Goal: Task Accomplishment & Management: Use online tool/utility

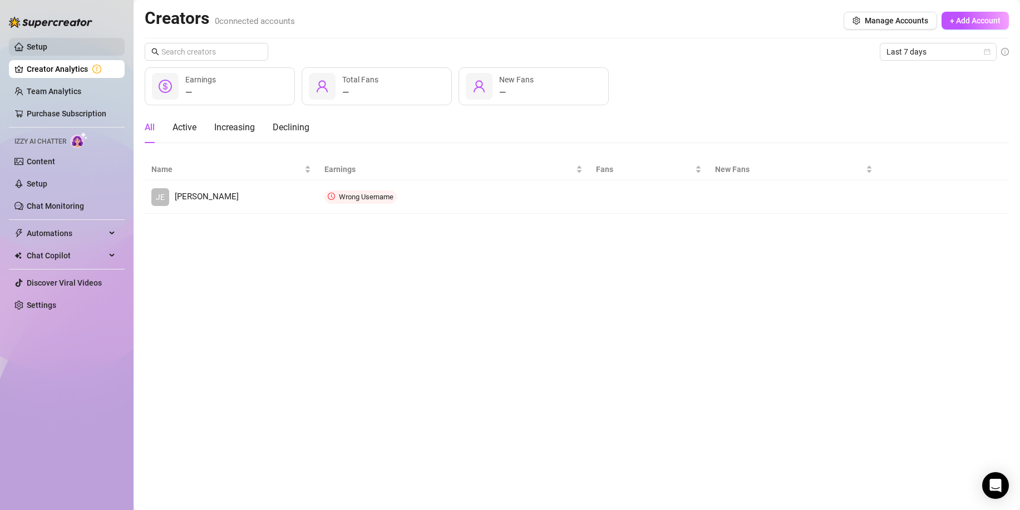
click at [30, 50] on link "Setup" at bounding box center [37, 46] width 21 height 9
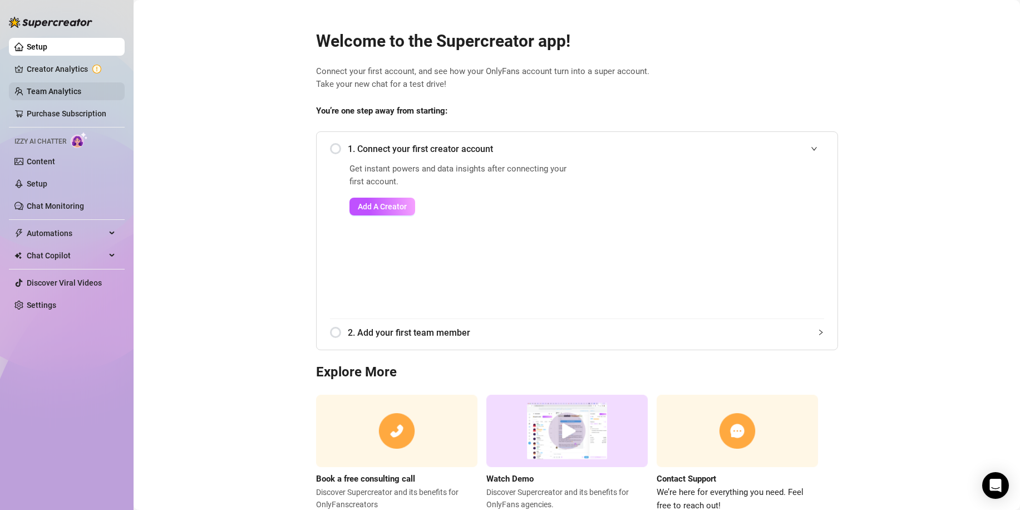
click at [36, 87] on link "Team Analytics" at bounding box center [54, 91] width 55 height 9
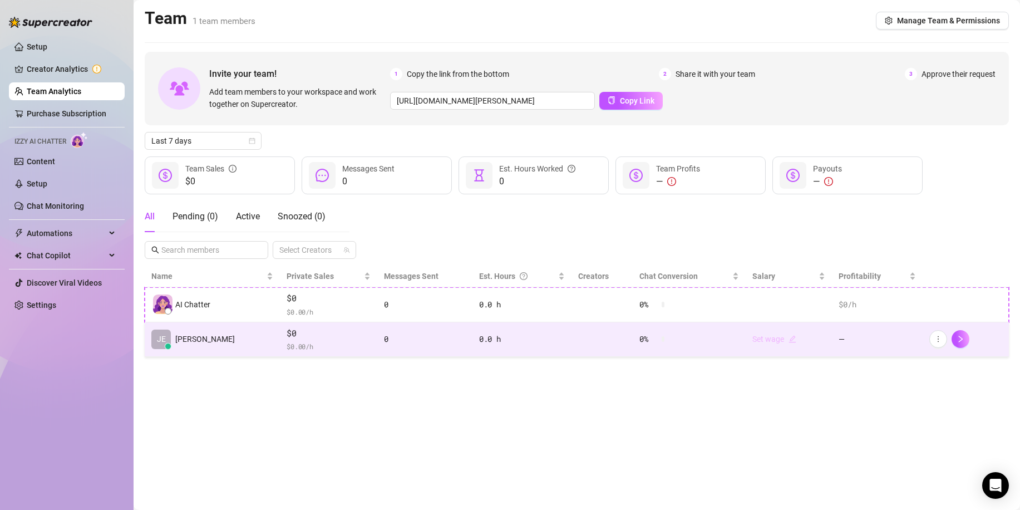
click at [767, 342] on link "Set wage" at bounding box center [774, 338] width 44 height 9
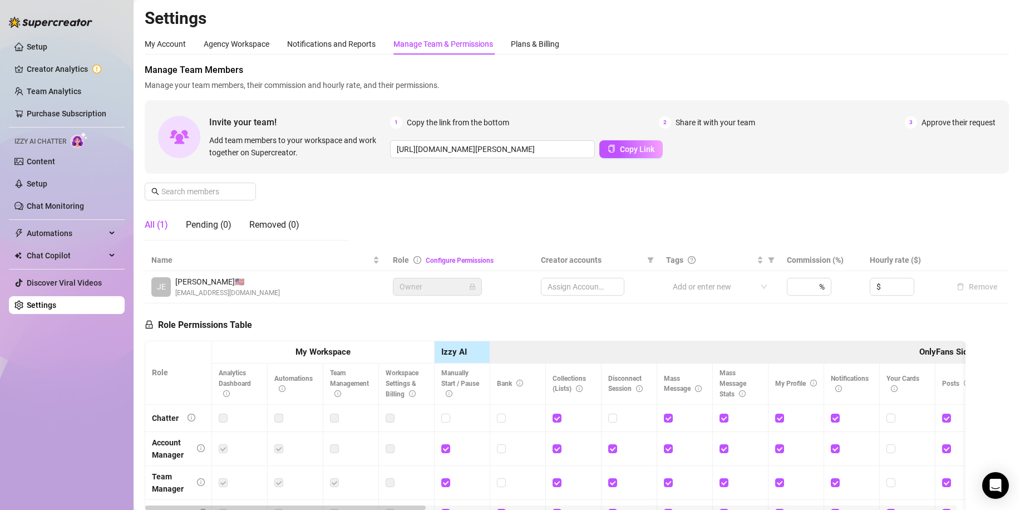
click at [506, 283] on td "Owner" at bounding box center [460, 287] width 149 height 32
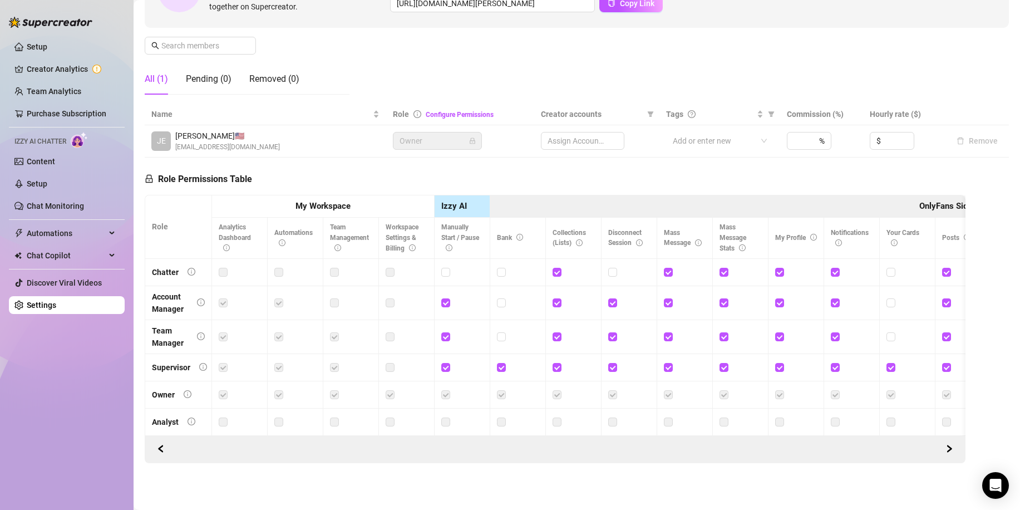
scroll to position [155, 0]
click at [54, 222] on ul "Setup Creator Analytics Team Analytics Purchase Subscription Izzy AI Chatter Co…" at bounding box center [67, 175] width 116 height 285
click at [51, 233] on span "Automations" at bounding box center [66, 233] width 79 height 18
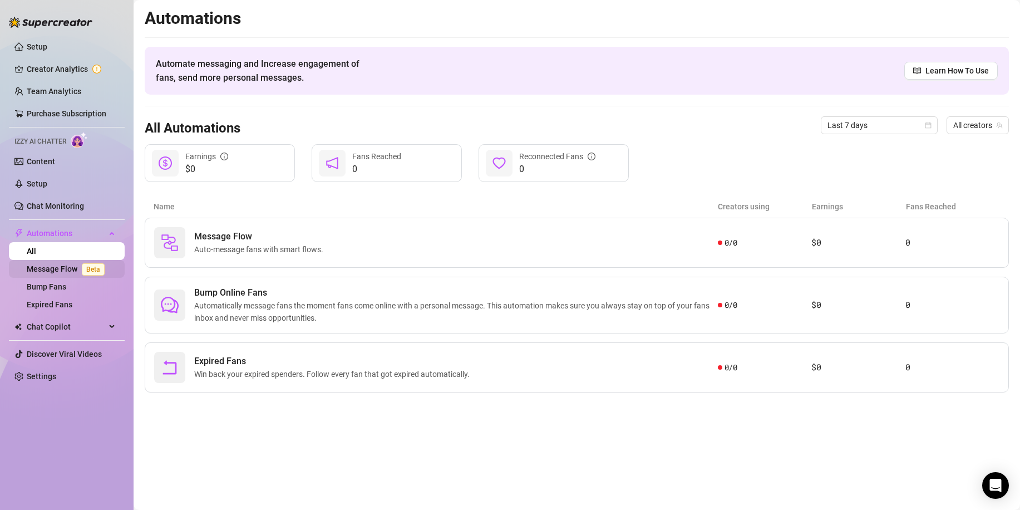
click at [58, 268] on link "Message Flow Beta" at bounding box center [68, 268] width 82 height 9
